Goal: Check status: Check status

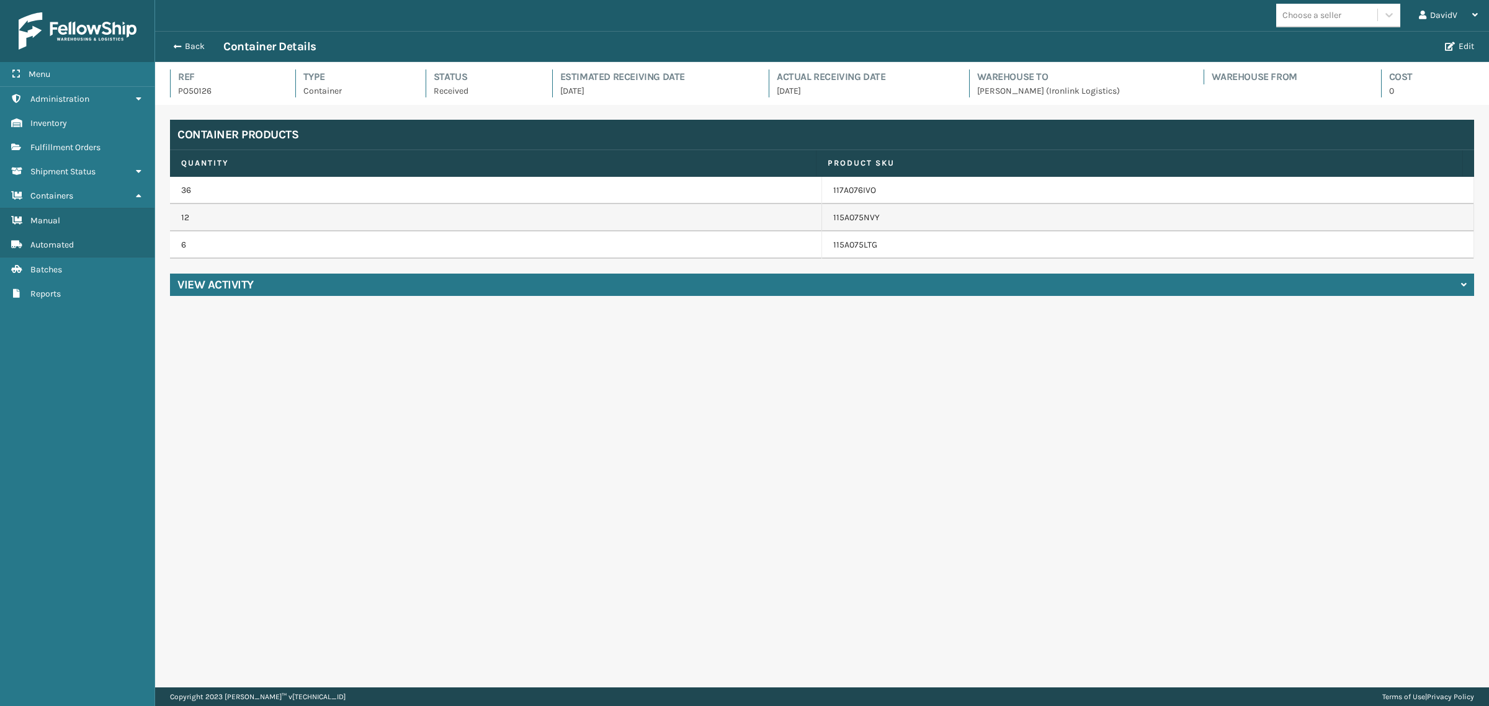
click at [181, 39] on div "Back Container Details" at bounding box center [803, 46] width 1275 height 15
click at [184, 45] on button "Back" at bounding box center [194, 46] width 57 height 11
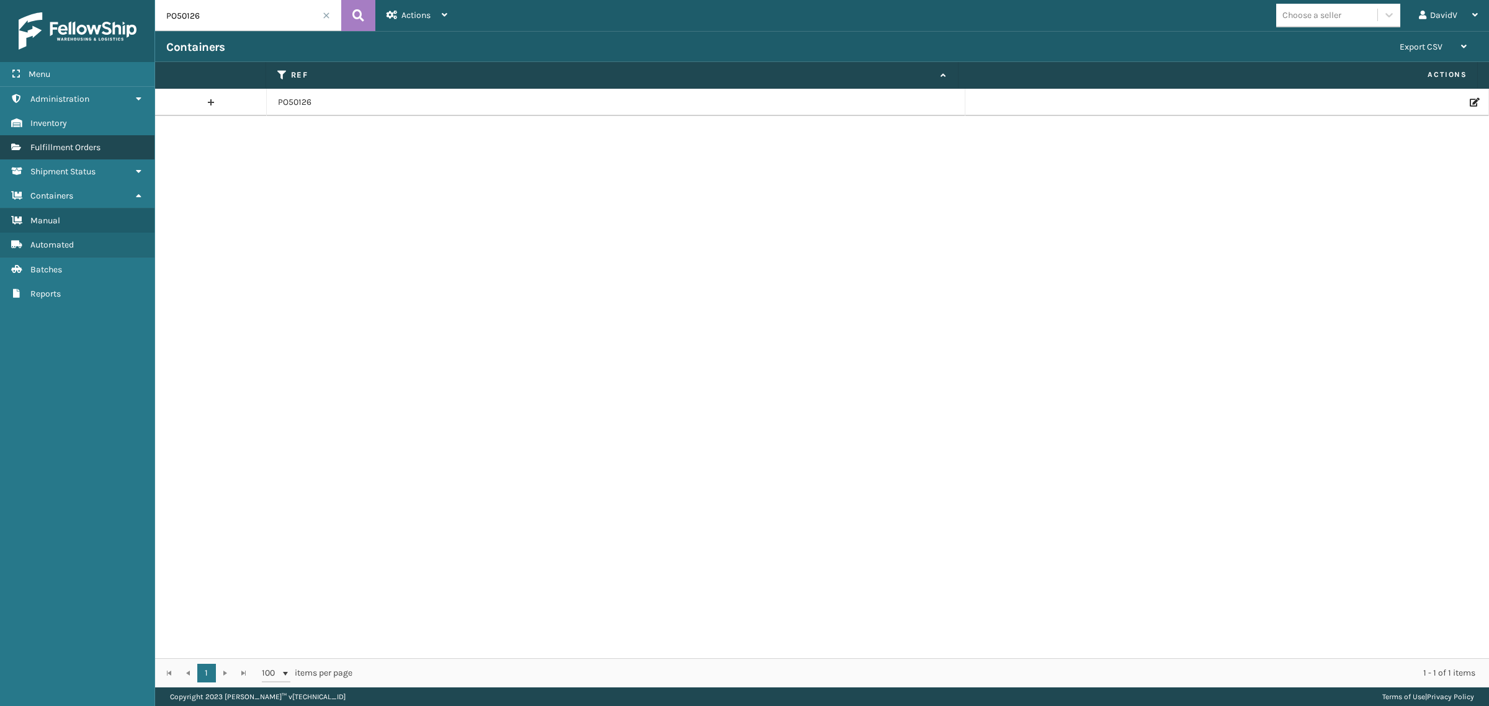
click at [73, 151] on link "Fulfillment Orders" at bounding box center [77, 147] width 154 height 24
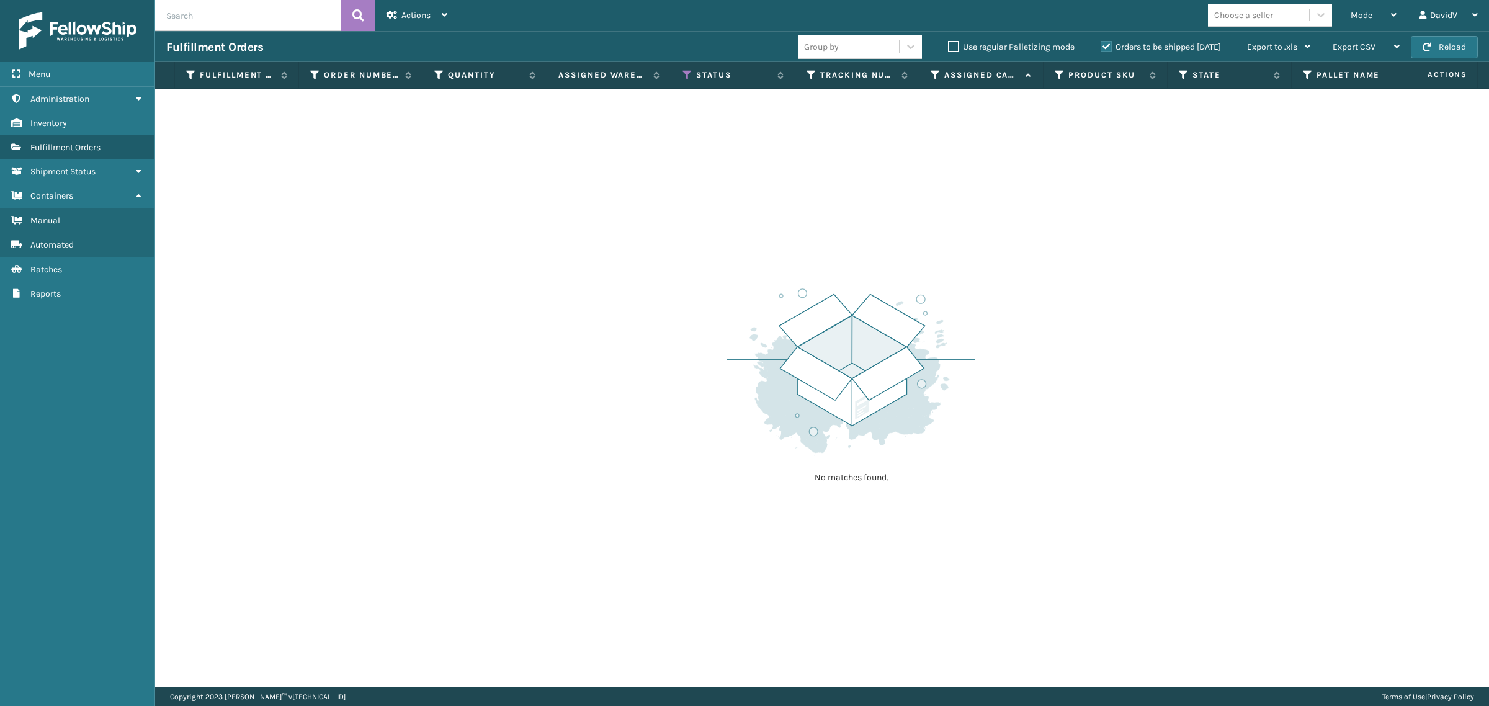
click at [1108, 48] on label "Orders to be shipped [DATE]" at bounding box center [1160, 47] width 120 height 11
click at [1101, 48] on input "Orders to be shipped [DATE]" at bounding box center [1100, 44] width 1 height 8
click at [1108, 48] on label "Orders to be shipped [DATE]" at bounding box center [1160, 47] width 120 height 11
click at [1101, 48] on input "Orders to be shipped [DATE]" at bounding box center [1100, 44] width 1 height 8
click at [602, 254] on div "No matches found." at bounding box center [822, 388] width 1334 height 599
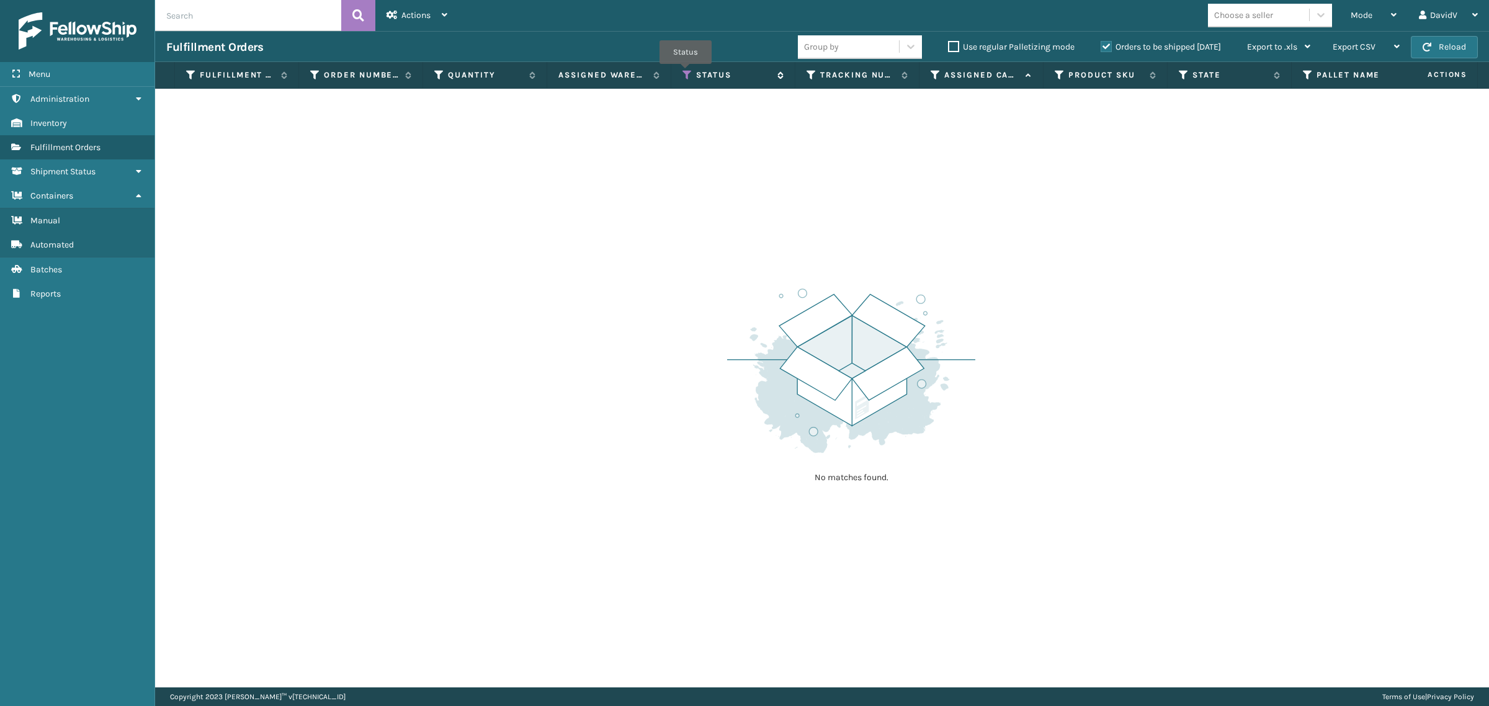
click at [685, 73] on icon at bounding box center [687, 74] width 10 height 11
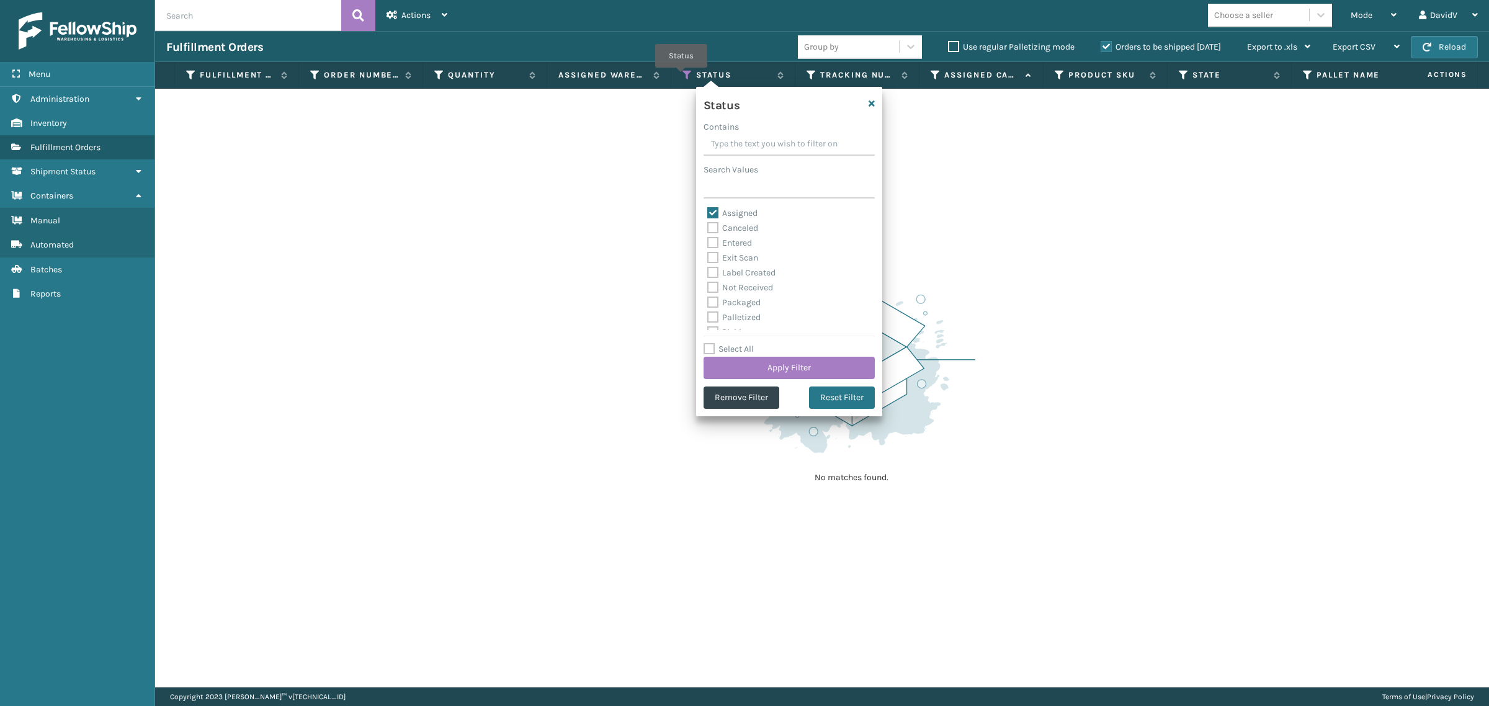
click at [643, 169] on div "No matches found." at bounding box center [822, 388] width 1334 height 599
